Goal: Information Seeking & Learning: Learn about a topic

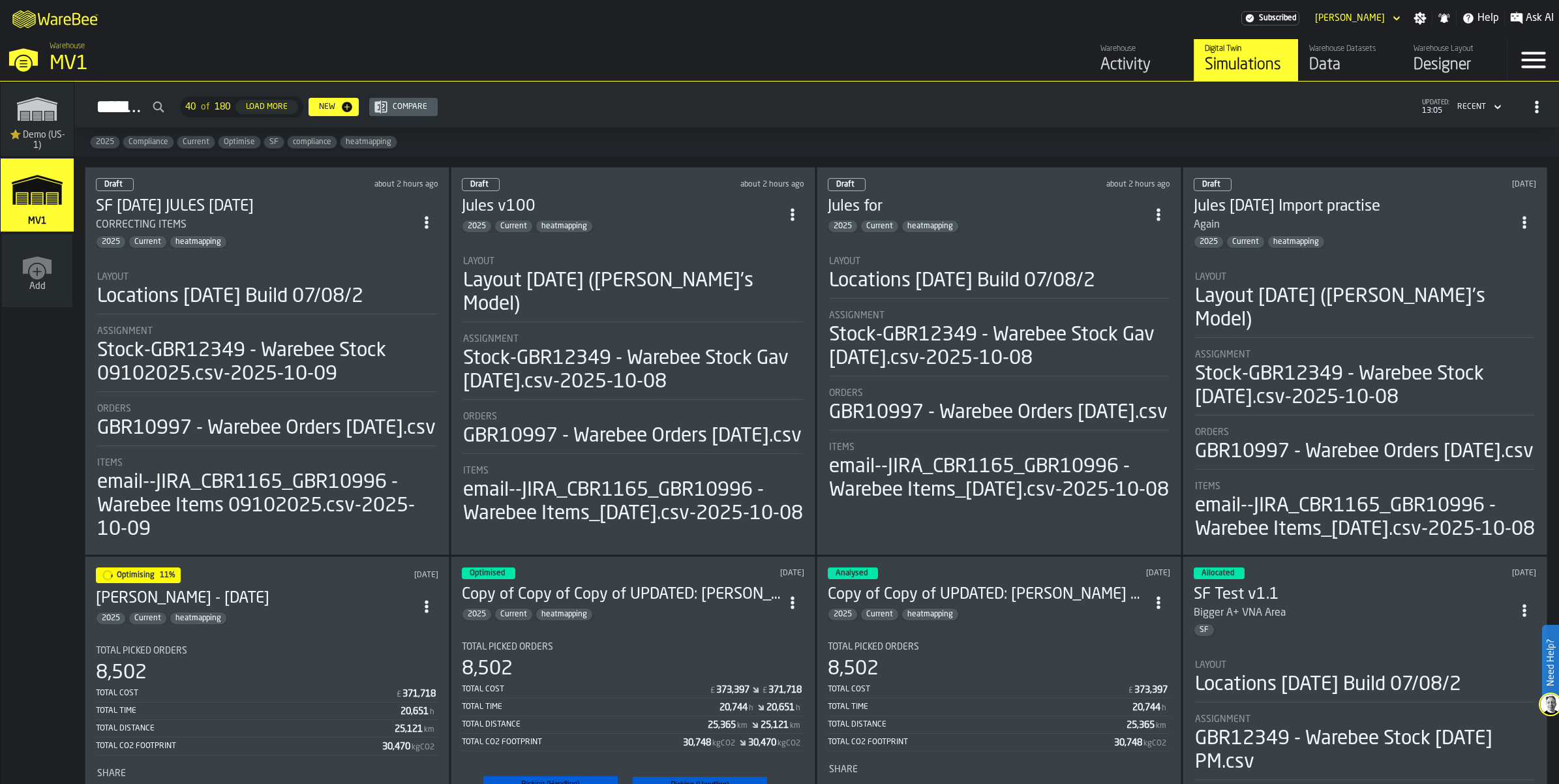
click at [305, 331] on li "Layout Locations [DATE] Build 07/08/2 Assignment Stock-GBR12349 - Warebee Stock…" at bounding box center [267, 400] width 343 height 282
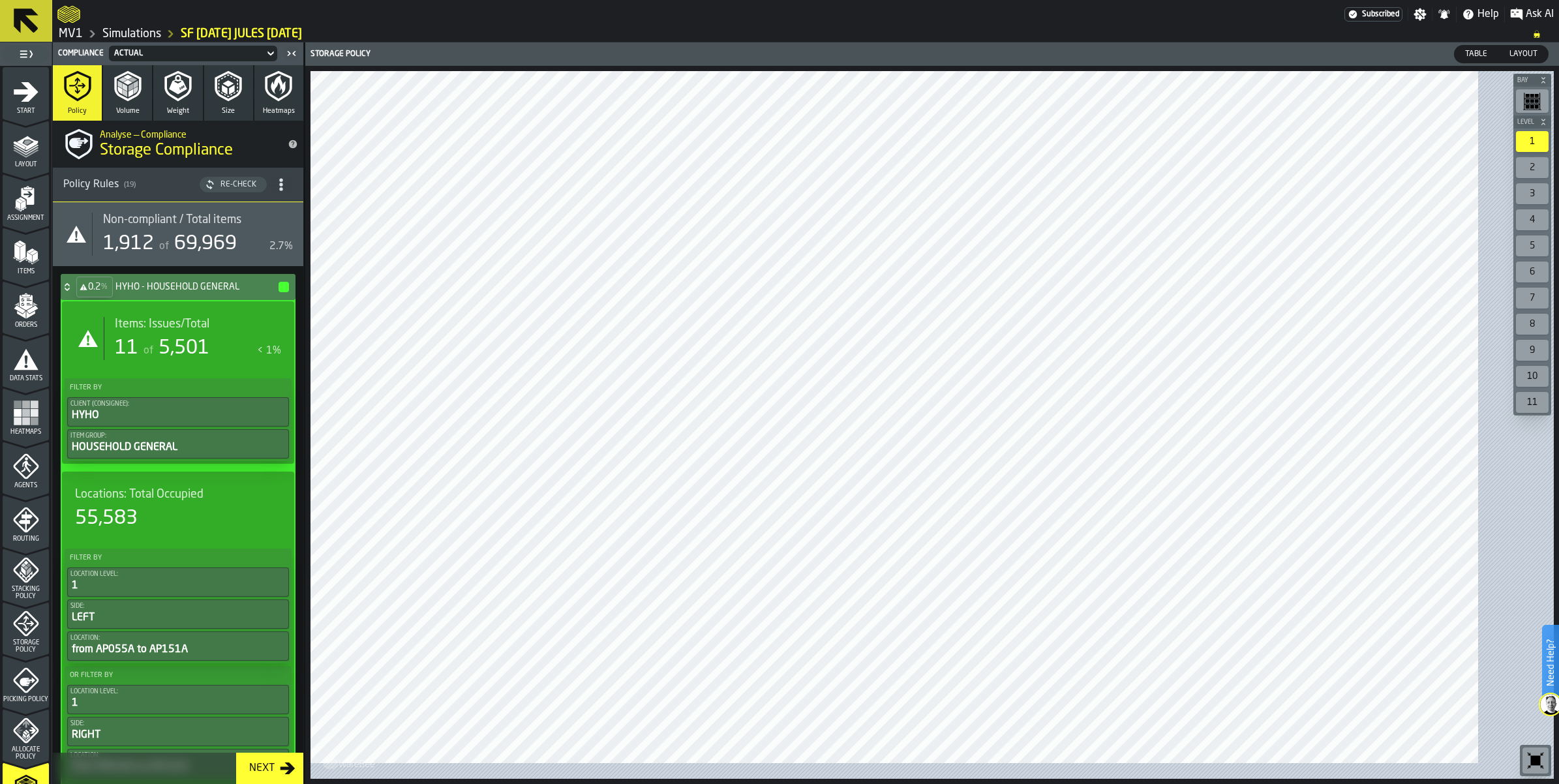
click at [176, 530] on div "Locations: Total Occupied 55,583" at bounding box center [178, 509] width 206 height 43
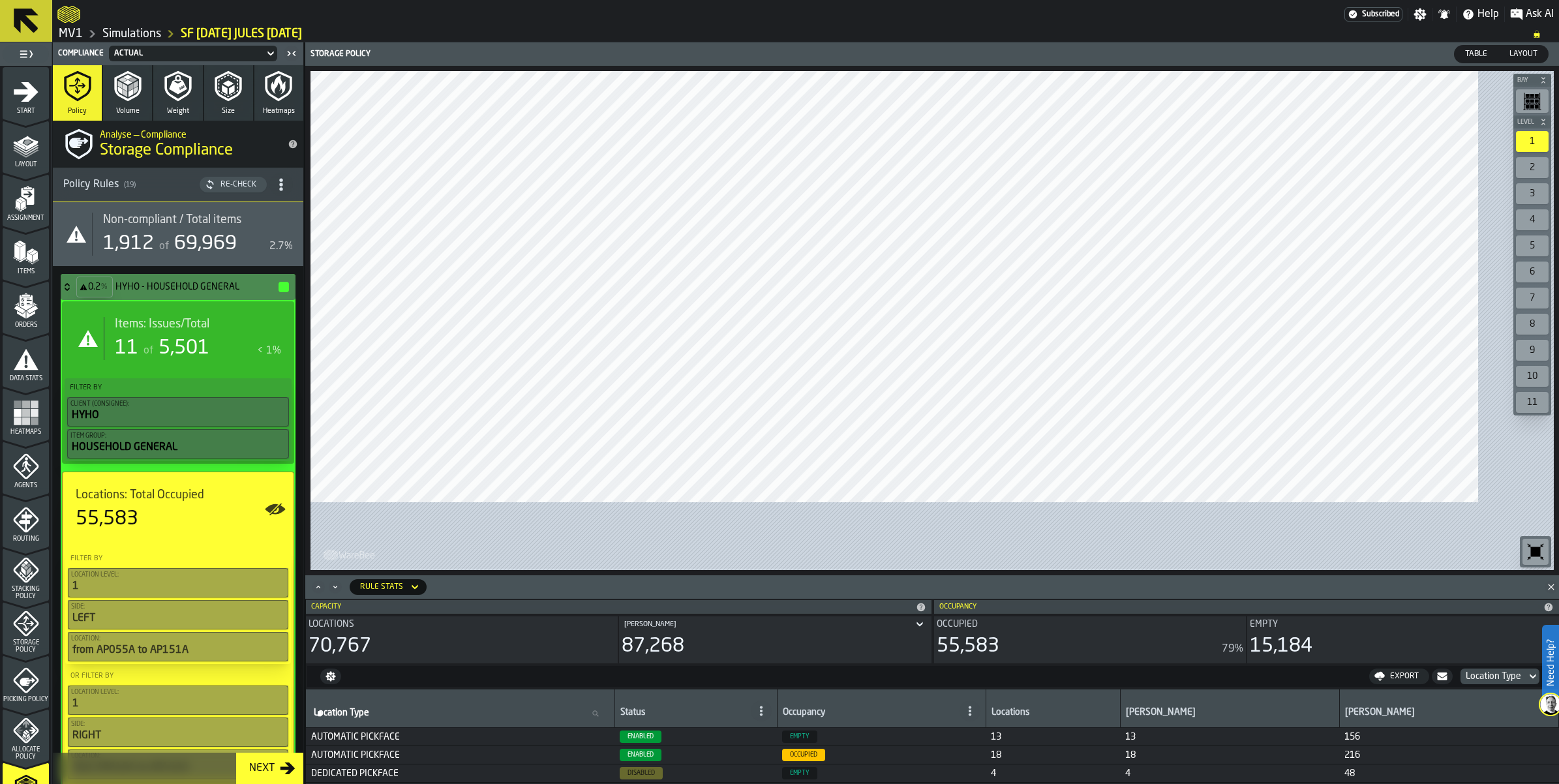
click at [209, 358] on span "5,501" at bounding box center [184, 349] width 51 height 20
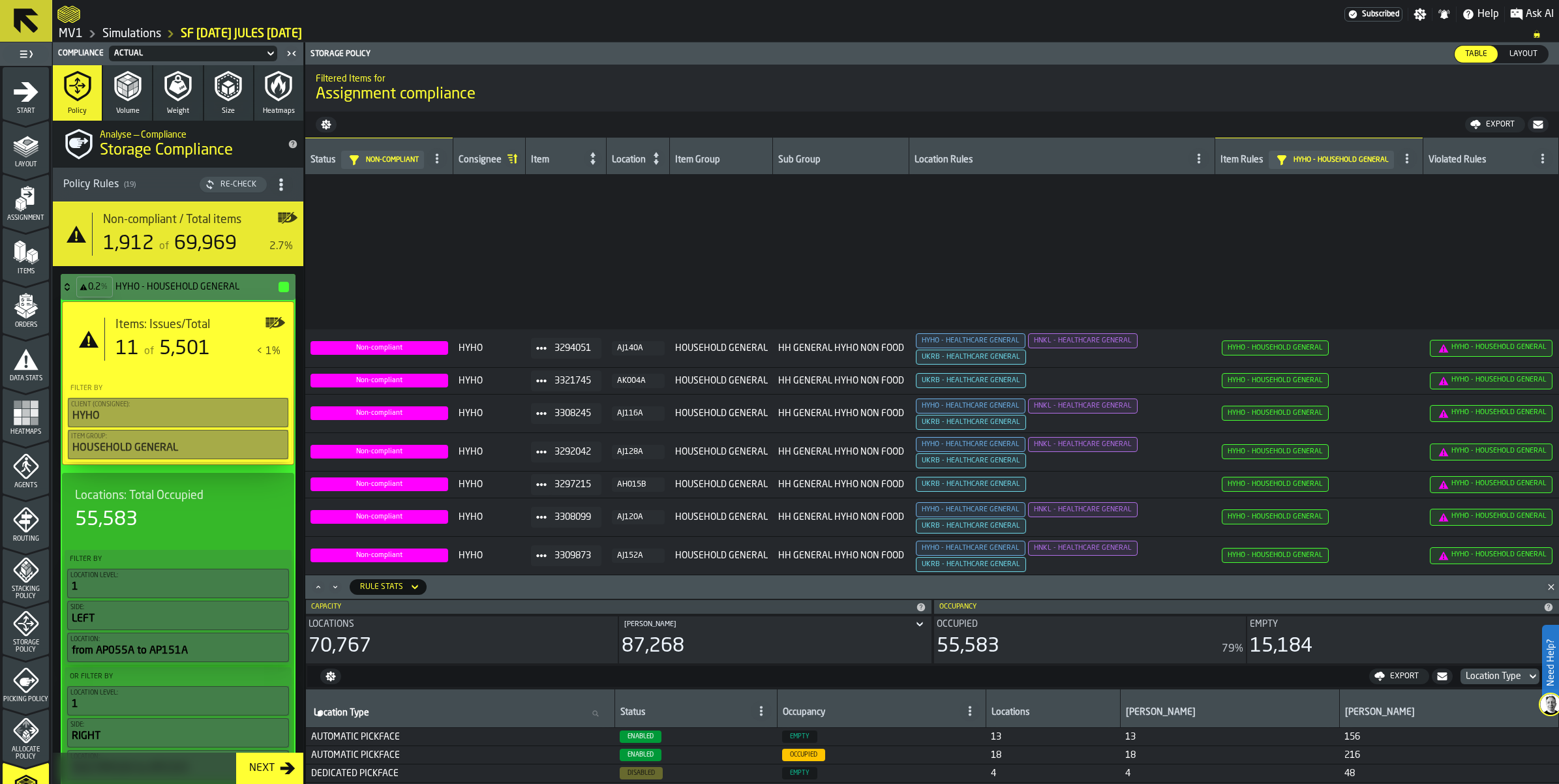
scroll to position [432, 0]
click at [73, 292] on icon at bounding box center [66, 287] width 13 height 11
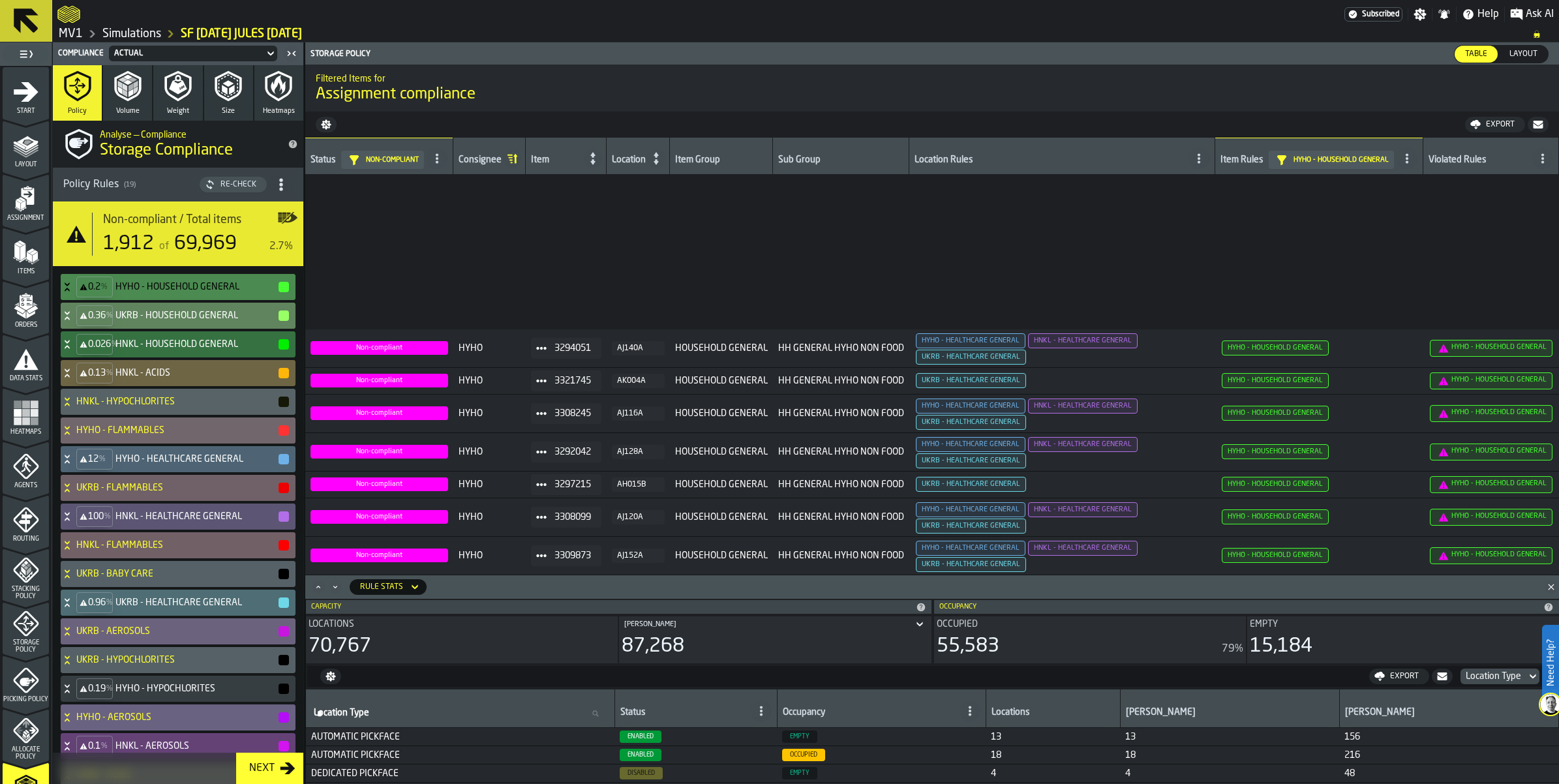
click at [88, 321] on icon at bounding box center [83, 315] width 8 height 11
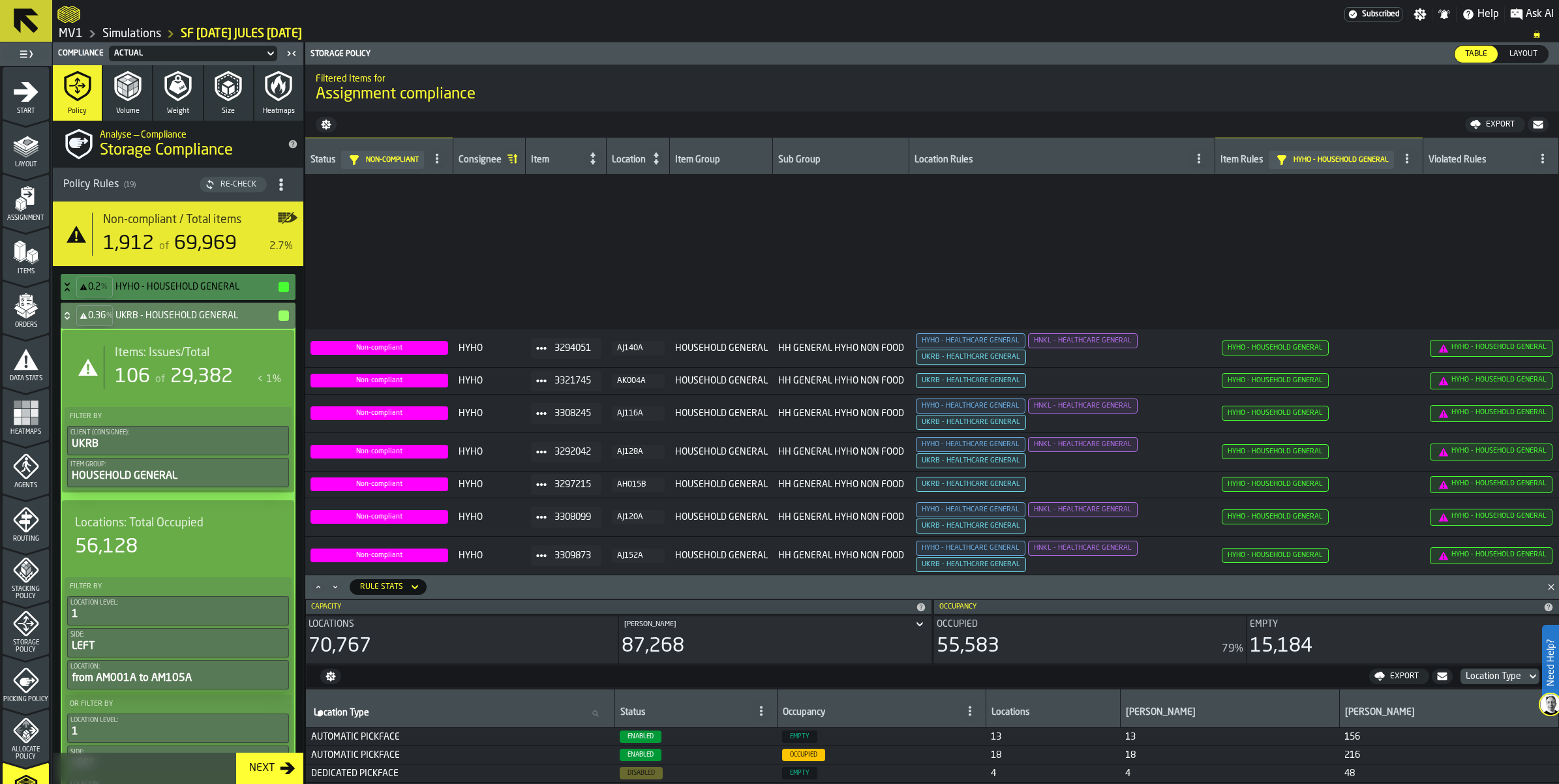
click at [87, 319] on icon at bounding box center [82, 315] width 7 height 7
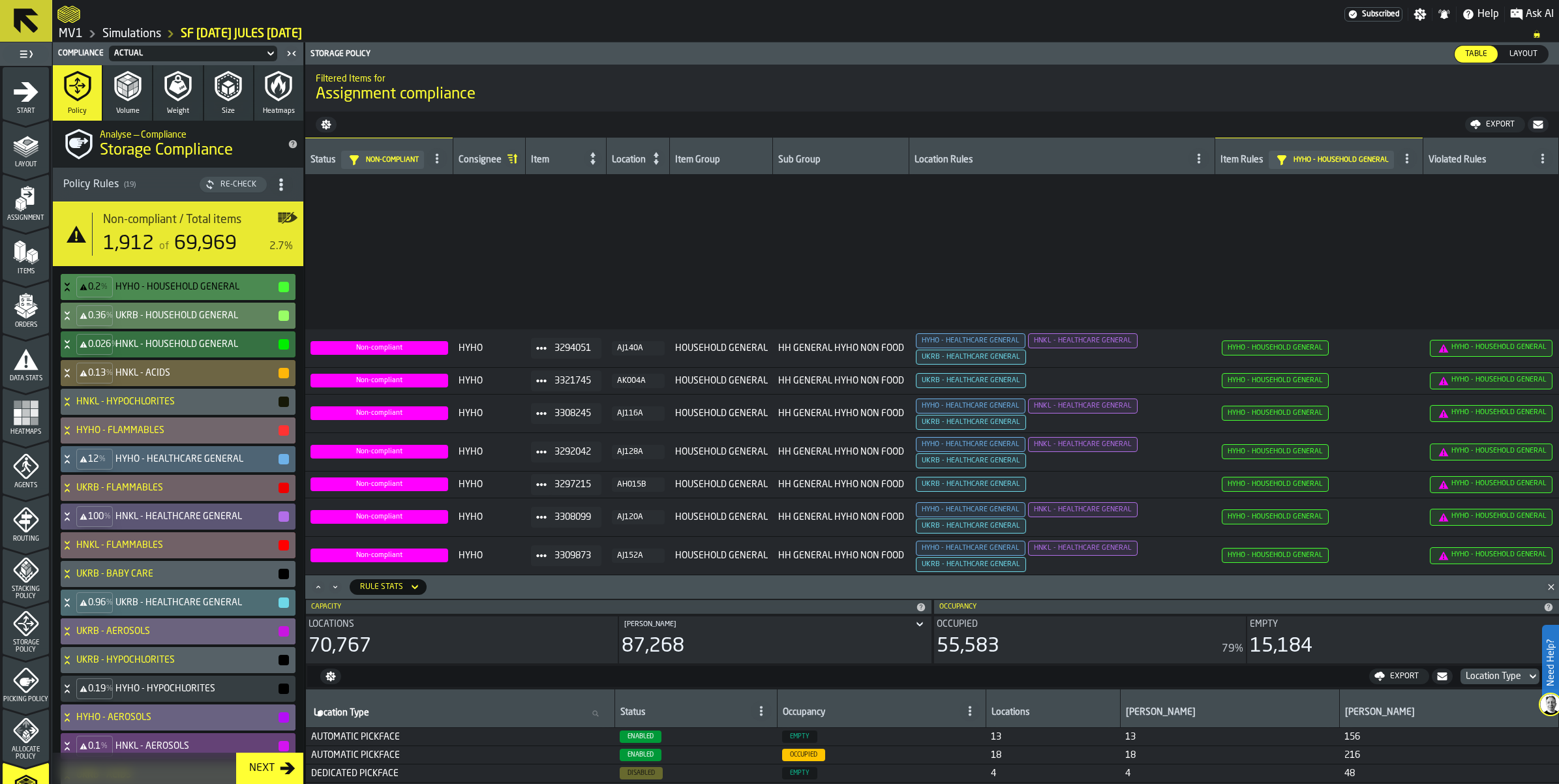
click at [87, 319] on icon at bounding box center [82, 315] width 7 height 7
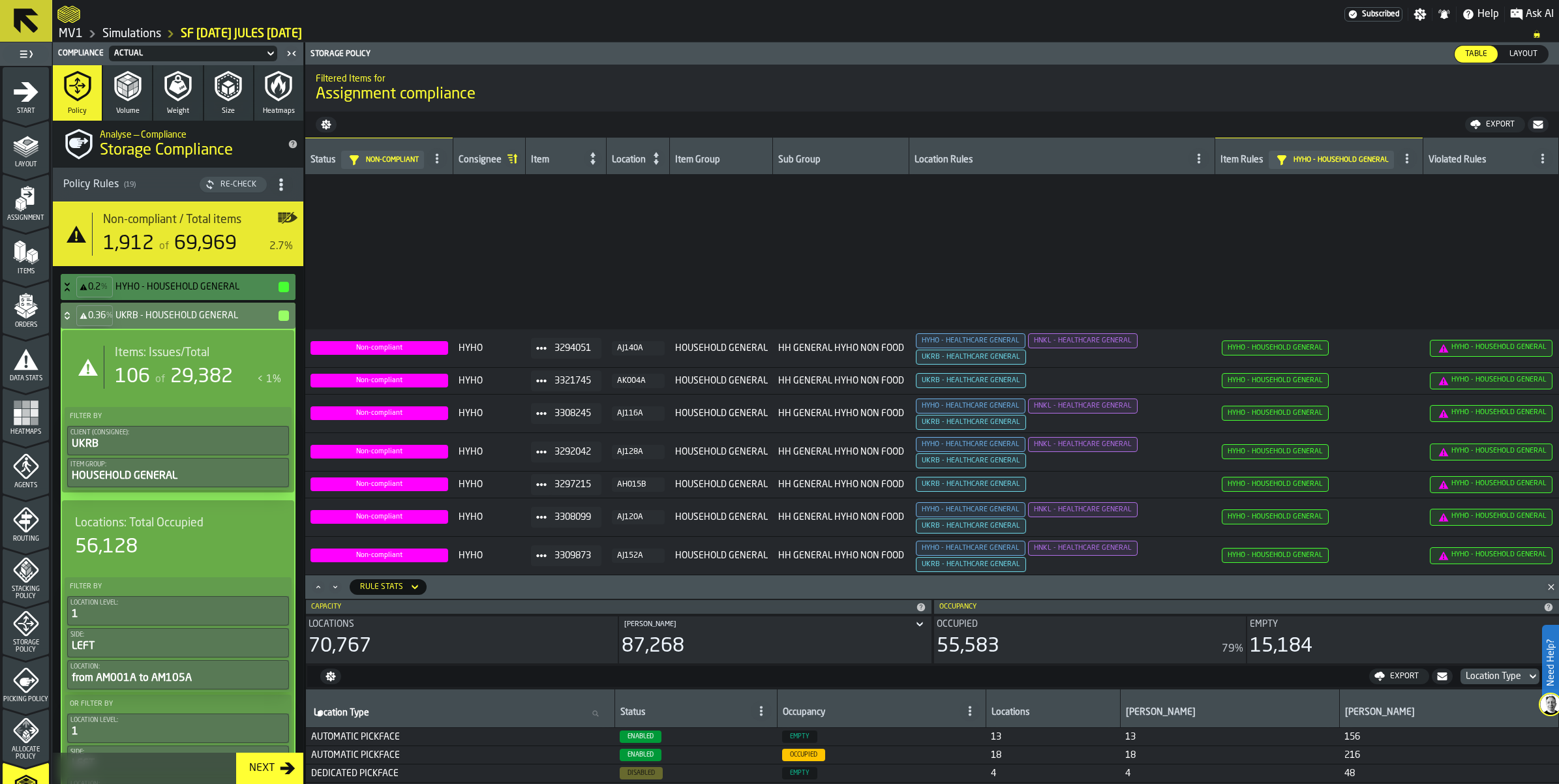
click at [136, 389] on div "Items: Issues/Total 106 of 29,382 < 1%" at bounding box center [192, 367] width 178 height 43
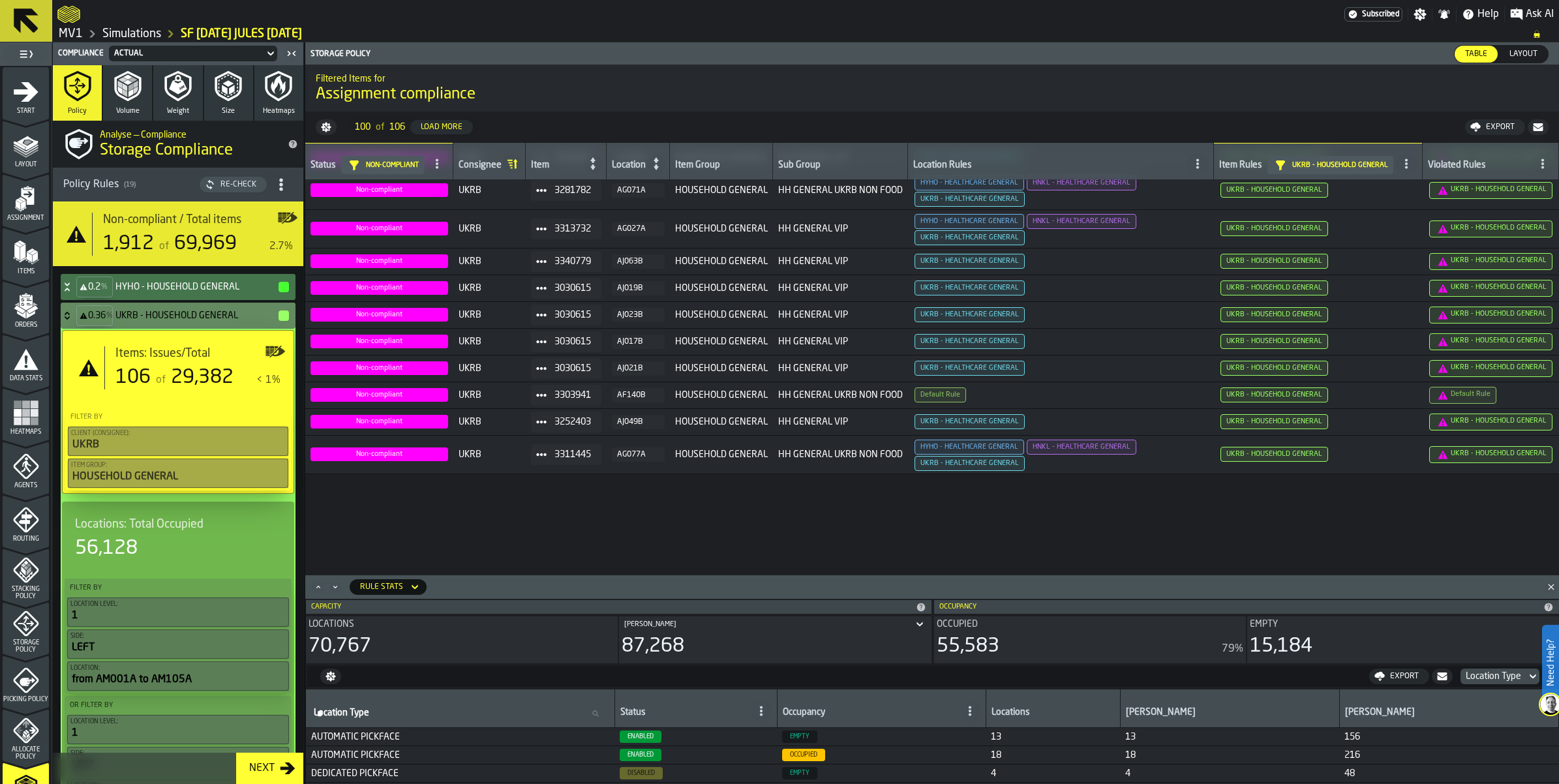
scroll to position [595, 0]
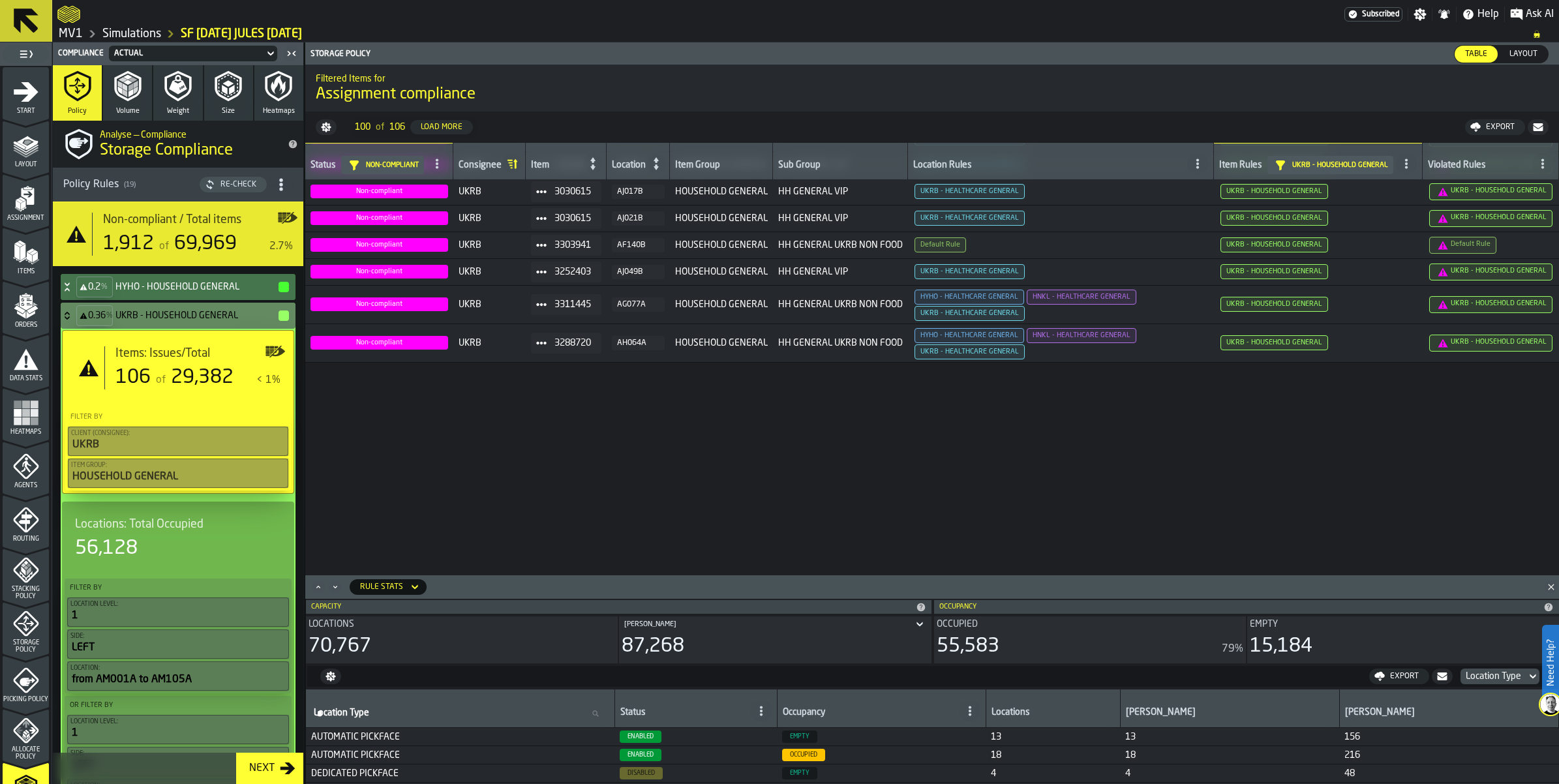
click at [30, 102] on icon "menu Start" at bounding box center [25, 92] width 24 height 20
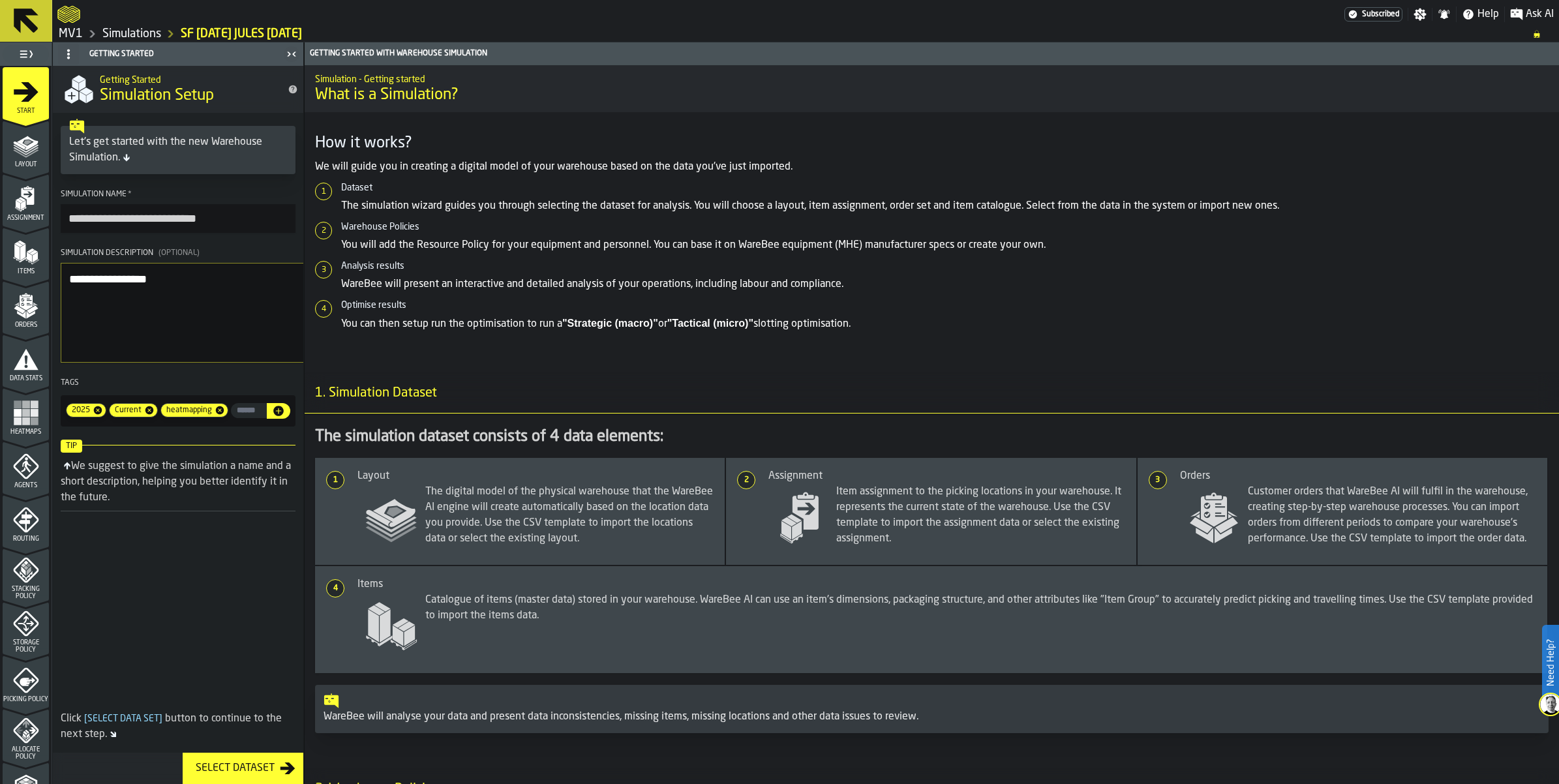
click at [37, 150] on icon "menu Layout" at bounding box center [26, 143] width 21 height 15
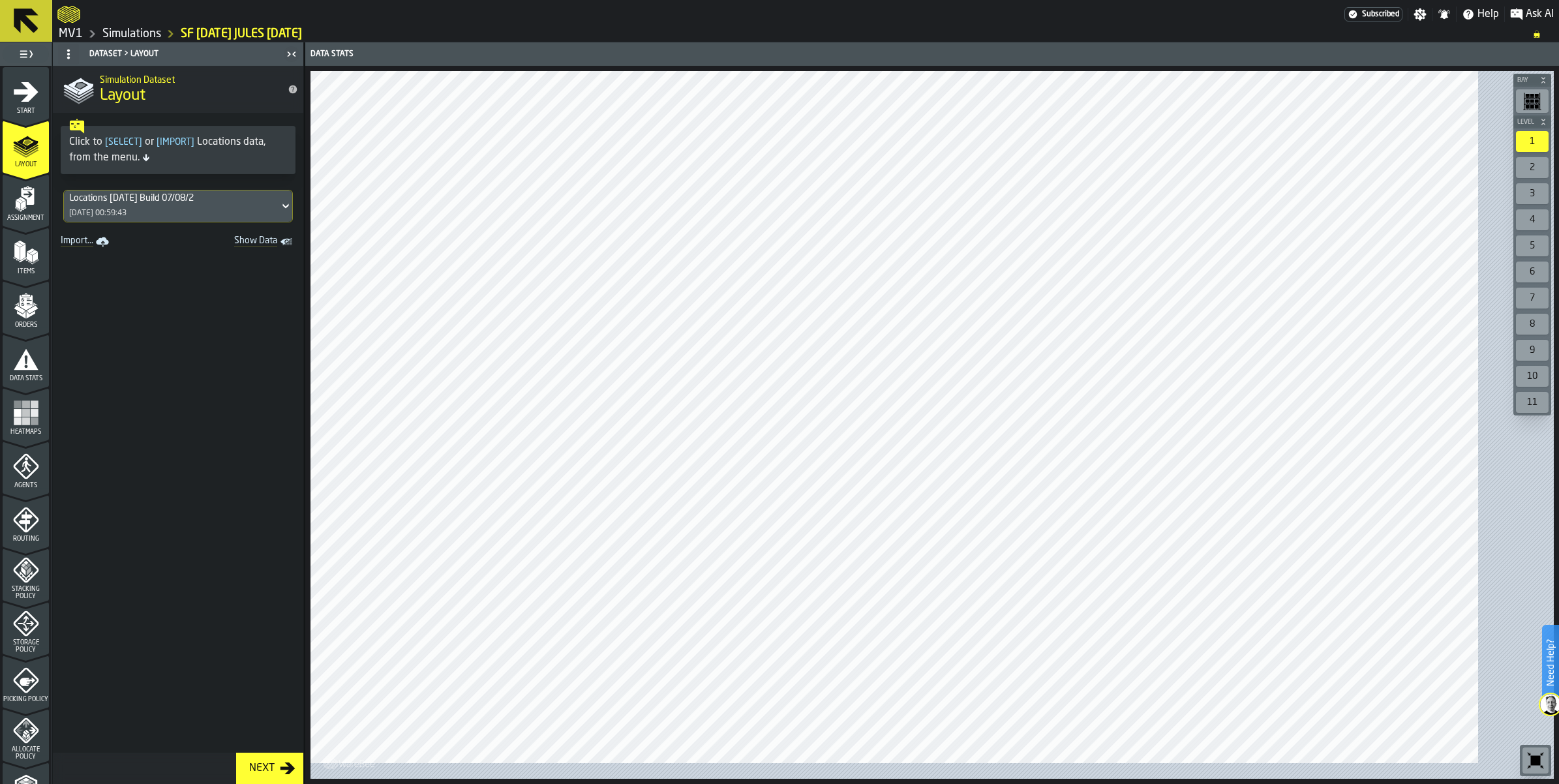
click at [42, 15] on icon at bounding box center [26, 21] width 31 height 31
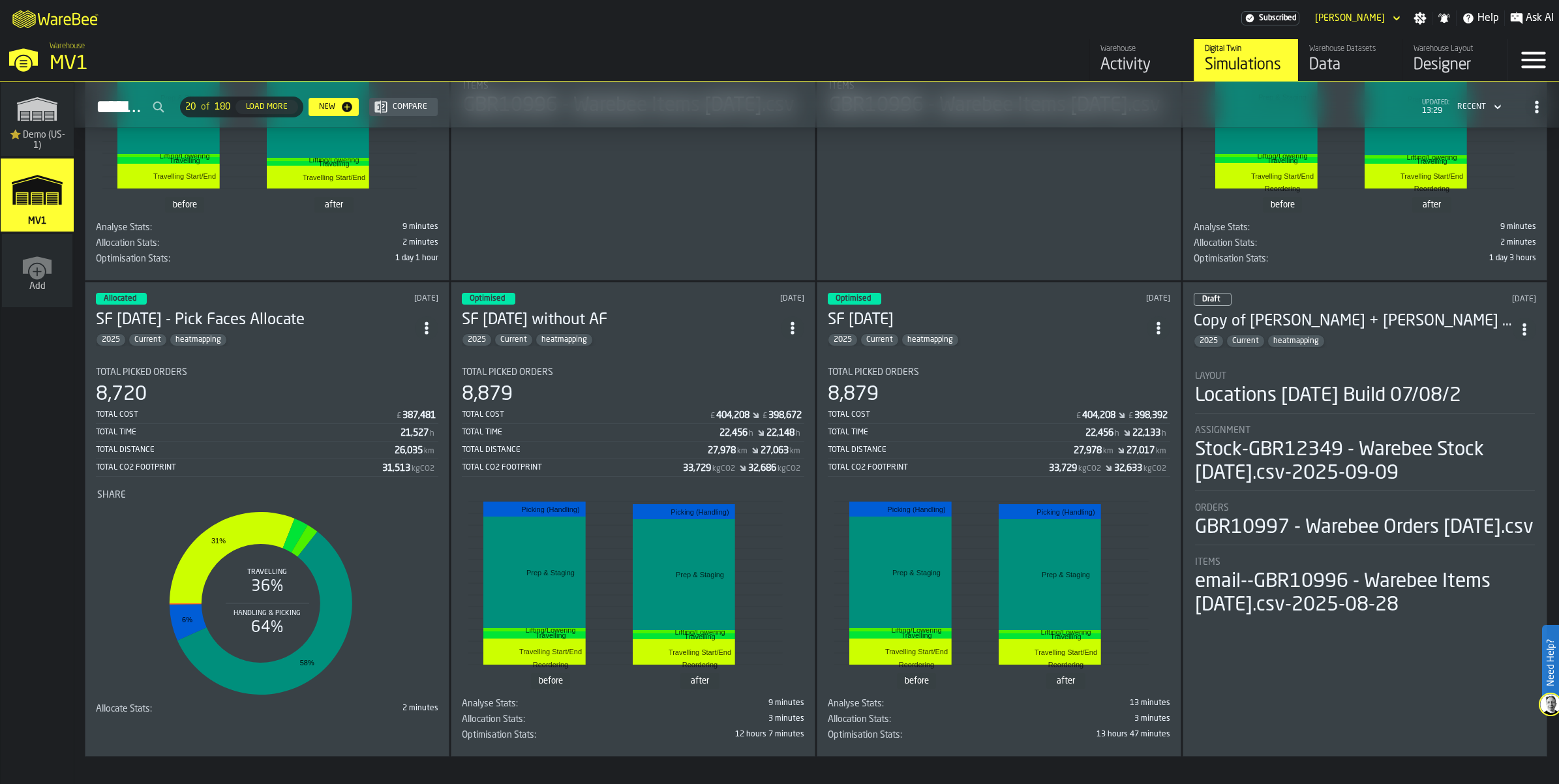
scroll to position [1828, 0]
